Goal: Transaction & Acquisition: Book appointment/travel/reservation

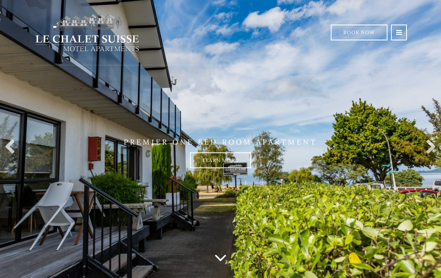
click at [236, 158] on link "Learn more" at bounding box center [220, 160] width 61 height 16
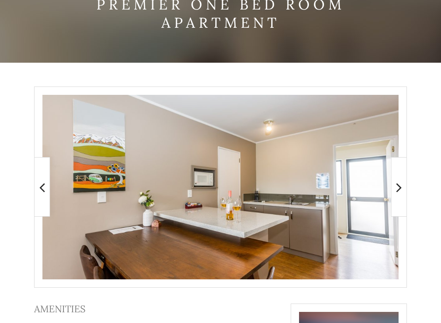
scroll to position [88, 0]
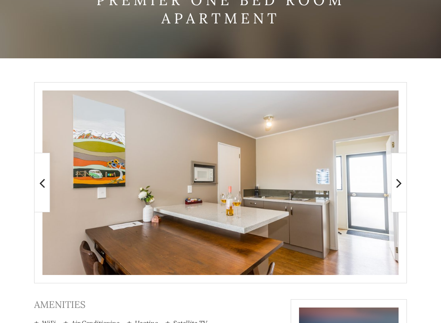
click at [320, 124] on img at bounding box center [220, 182] width 356 height 184
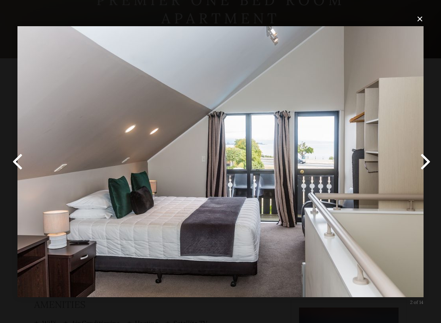
click at [424, 169] on button "button" at bounding box center [423, 162] width 36 height 44
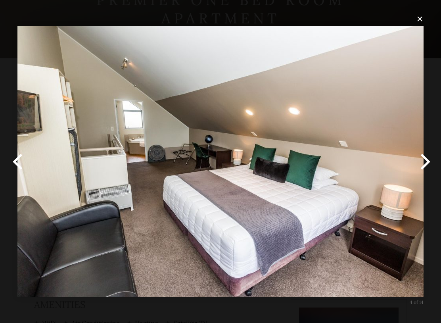
click at [429, 166] on button "button" at bounding box center [423, 162] width 36 height 44
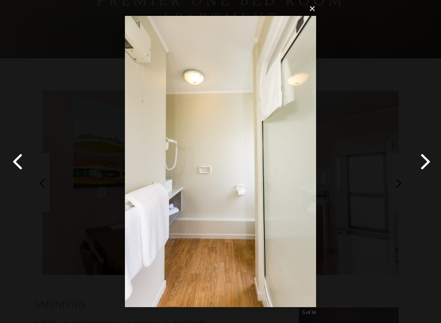
click at [428, 165] on button "button" at bounding box center [423, 162] width 36 height 44
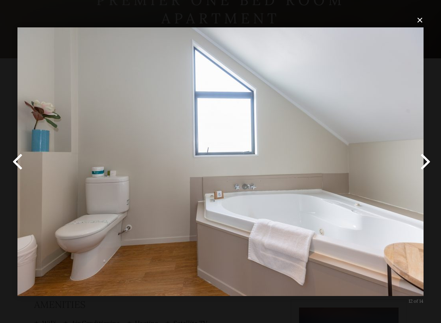
click at [427, 161] on button "button" at bounding box center [423, 162] width 36 height 44
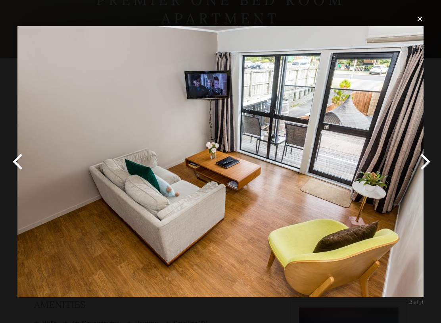
click at [423, 19] on button "×" at bounding box center [223, 18] width 406 height 17
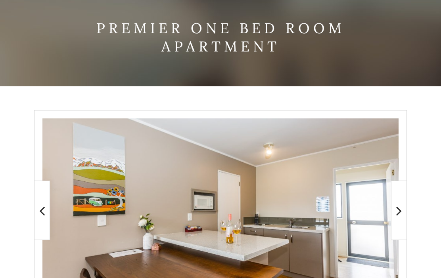
scroll to position [0, 0]
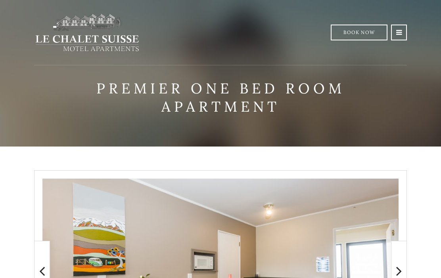
click at [400, 34] on icon at bounding box center [399, 32] width 6 height 7
click at [403, 34] on link at bounding box center [399, 33] width 16 height 16
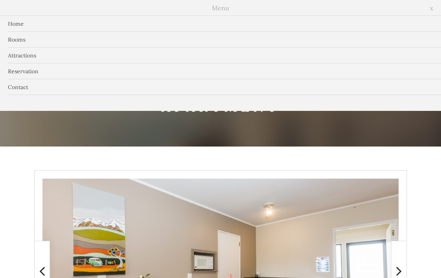
click at [402, 36] on link "Rooms" at bounding box center [220, 40] width 441 height 16
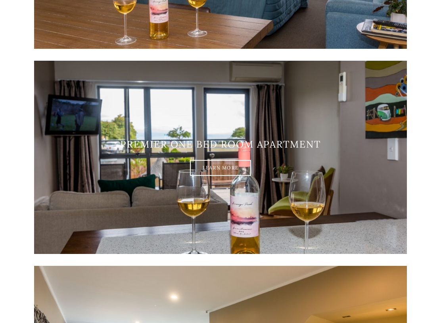
scroll to position [724, 0]
click at [310, 153] on div "Premier one bed room apartment Learn More" at bounding box center [220, 157] width 373 height 37
click at [241, 168] on link "Learn More" at bounding box center [220, 168] width 61 height 16
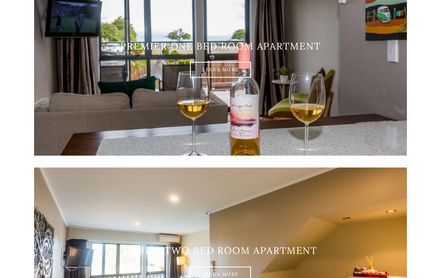
scroll to position [821, 0]
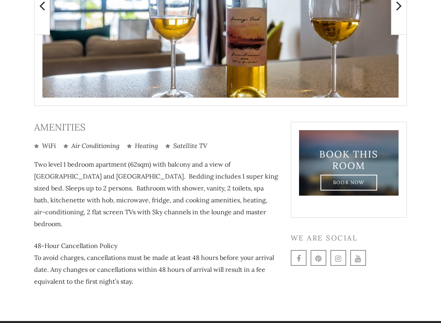
scroll to position [267, 0]
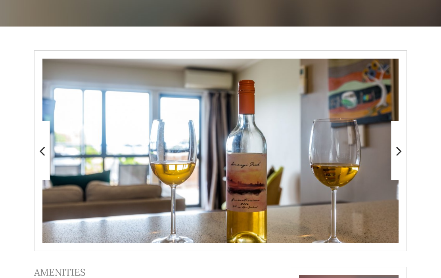
click at [365, 195] on img at bounding box center [220, 151] width 356 height 184
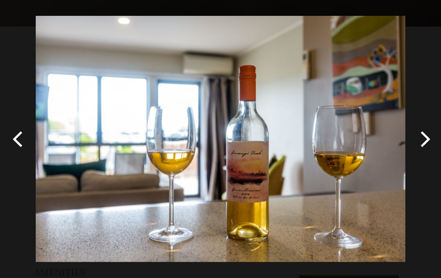
scroll to position [120, 0]
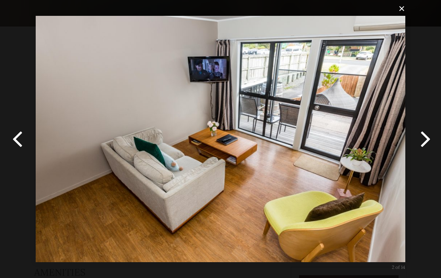
click at [423, 137] on button "button" at bounding box center [423, 139] width 36 height 44
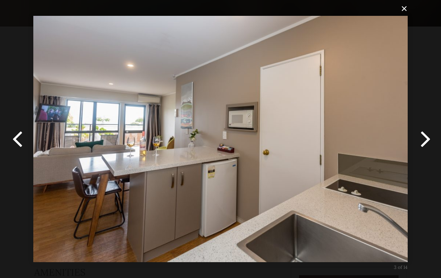
click at [422, 138] on button "button" at bounding box center [423, 139] width 36 height 44
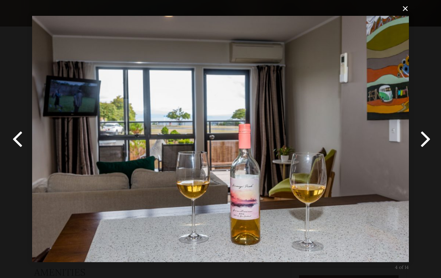
click at [422, 139] on button "button" at bounding box center [423, 139] width 36 height 44
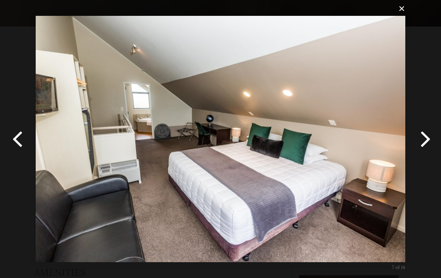
click at [406, 9] on button "×" at bounding box center [223, 8] width 370 height 17
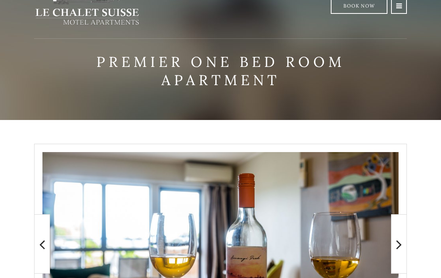
scroll to position [0, 0]
